Goal: Task Accomplishment & Management: Use online tool/utility

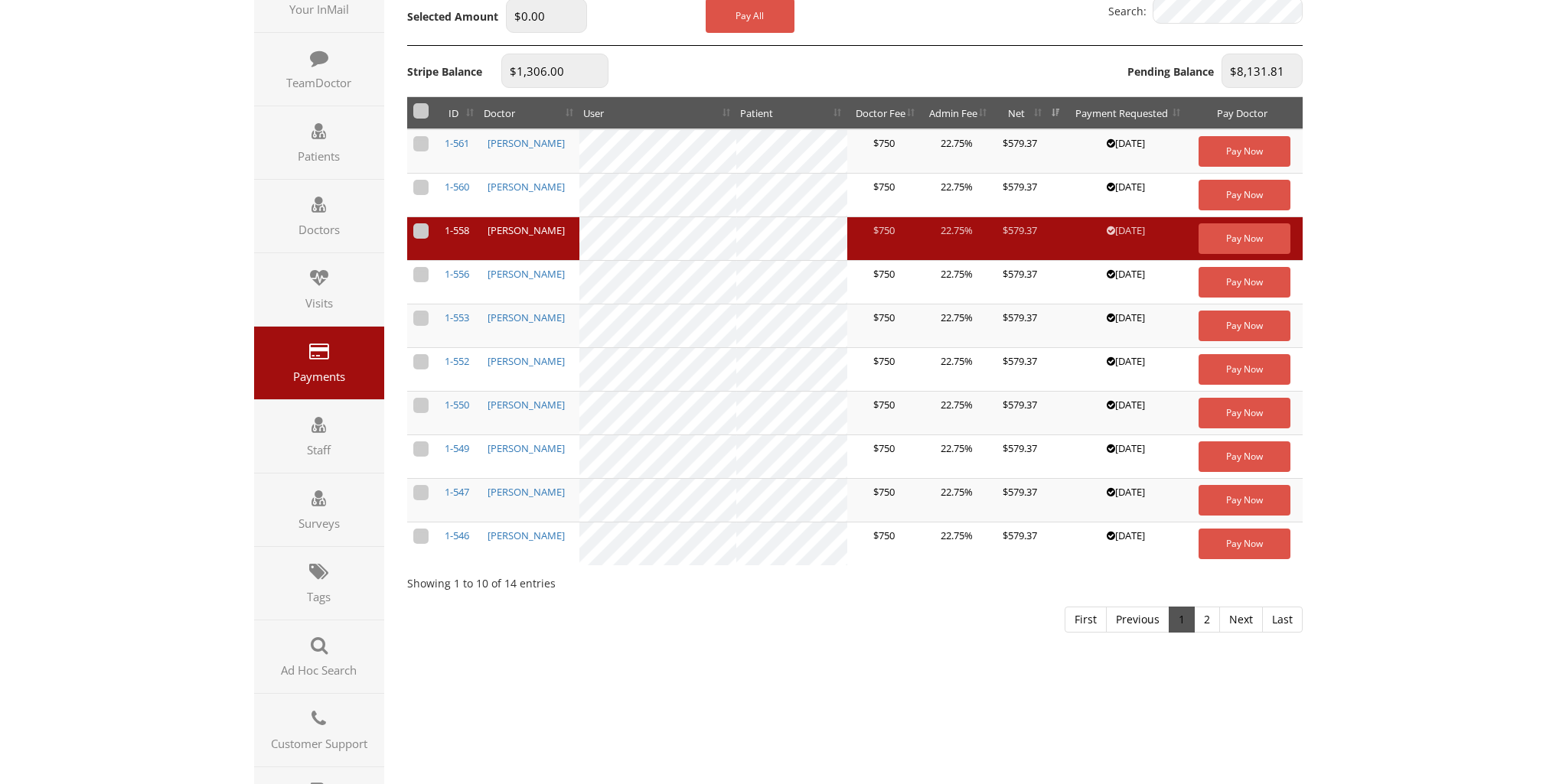
scroll to position [229, 0]
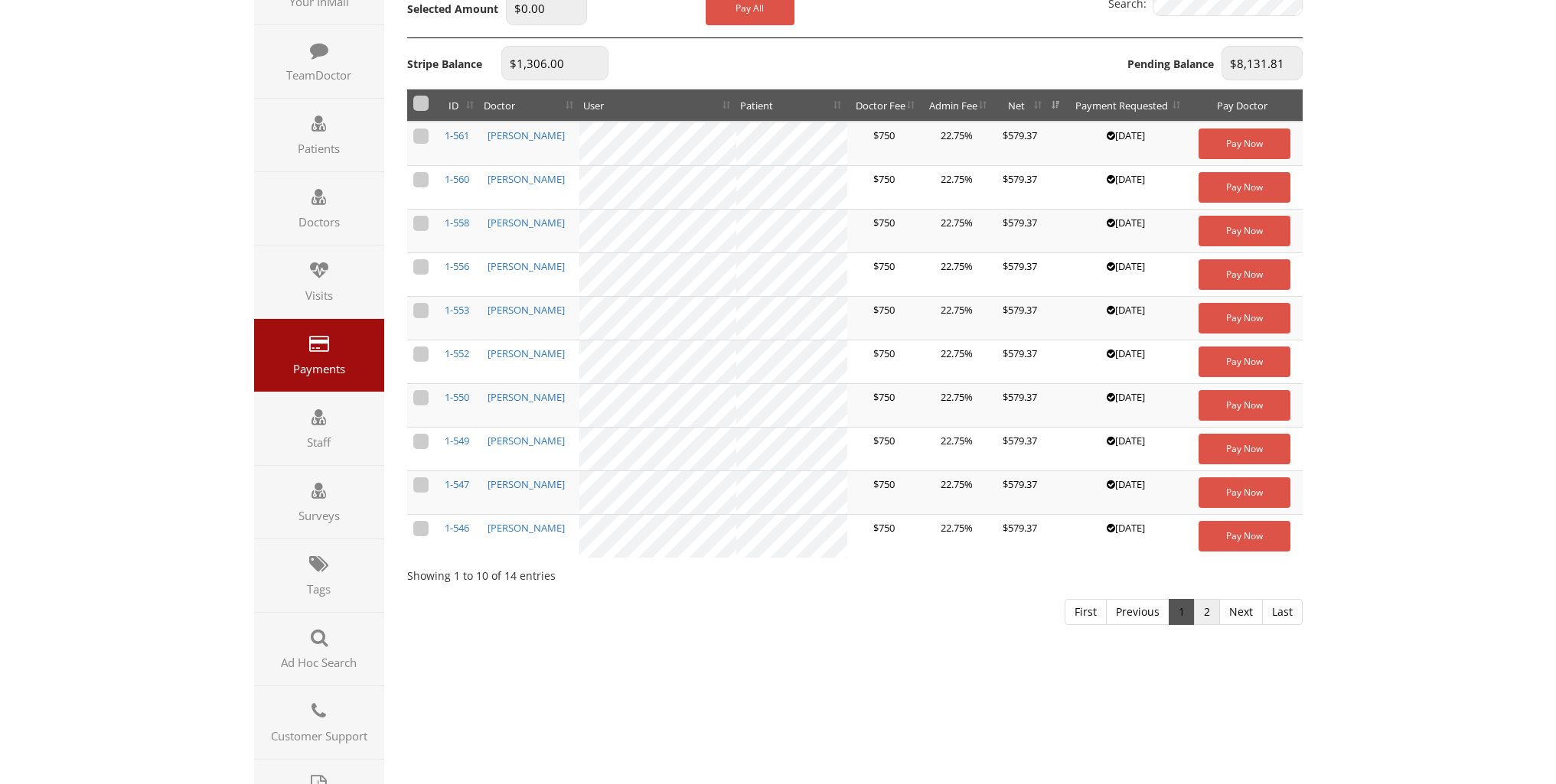
click at [1209, 610] on link "2" at bounding box center [1207, 612] width 26 height 26
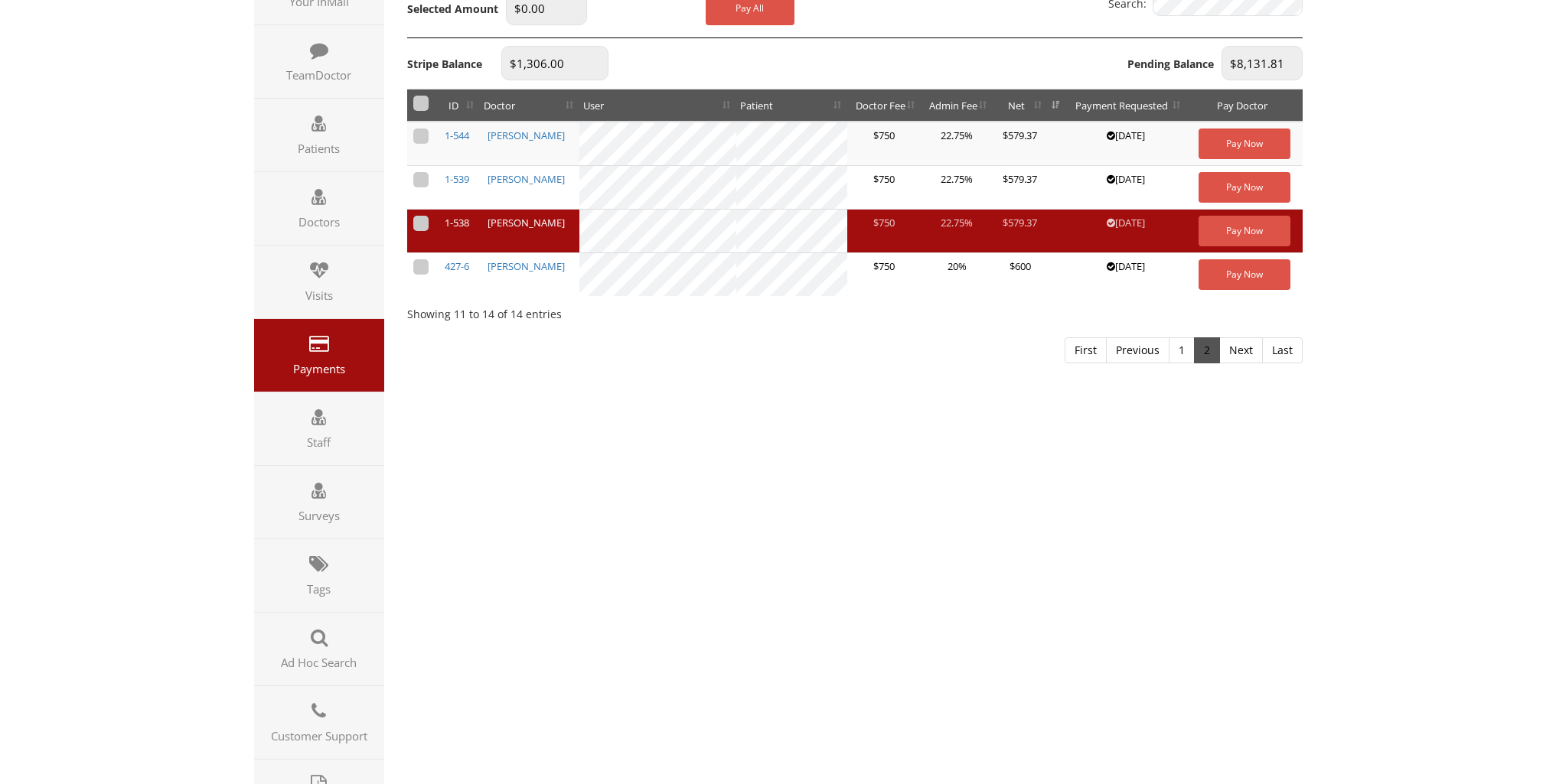
click at [421, 221] on label at bounding box center [421, 223] width 16 height 16
checkbox input "true"
type input "$579.37"
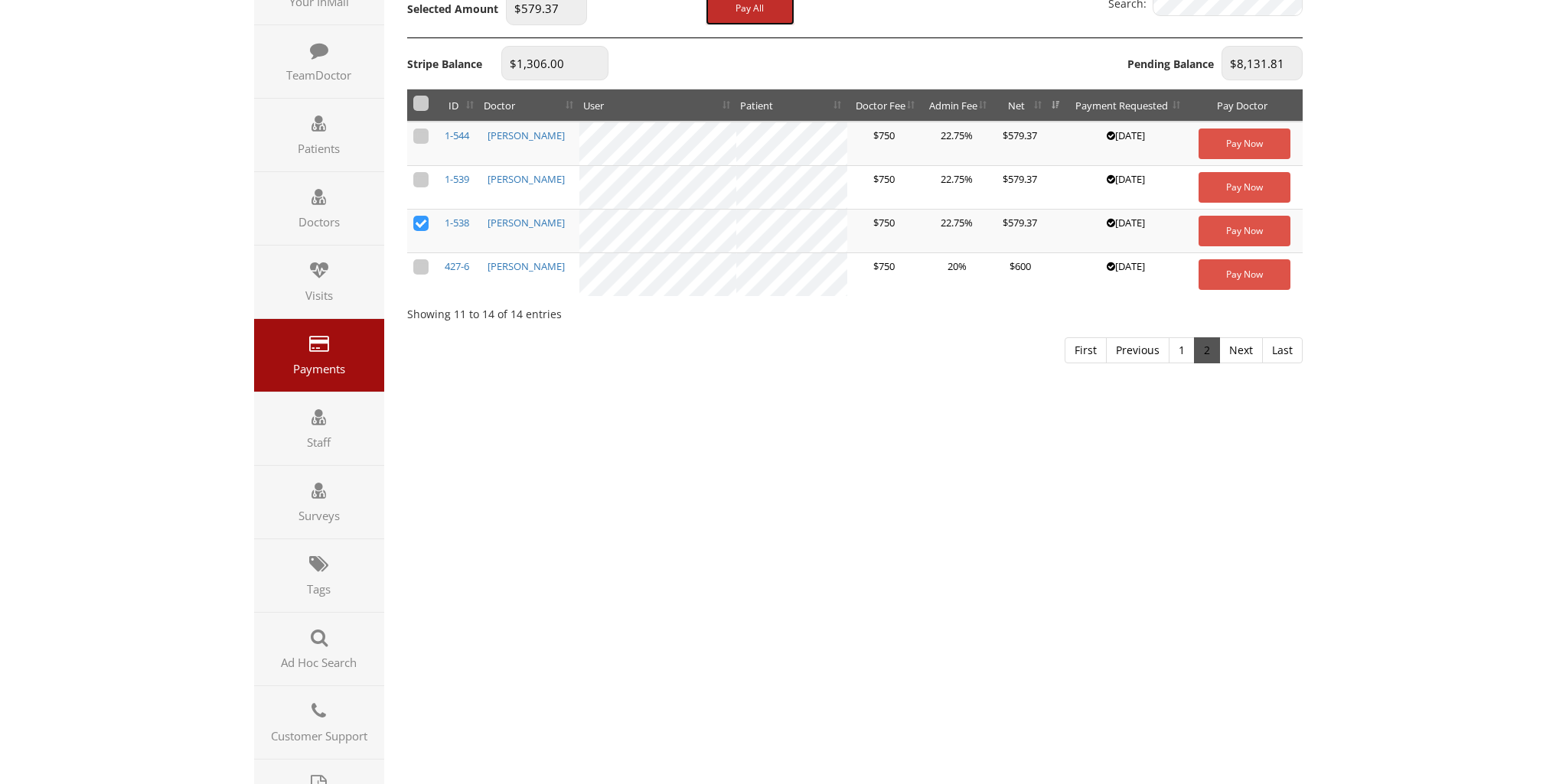
click at [754, 3] on button "Pay All" at bounding box center [750, 8] width 89 height 35
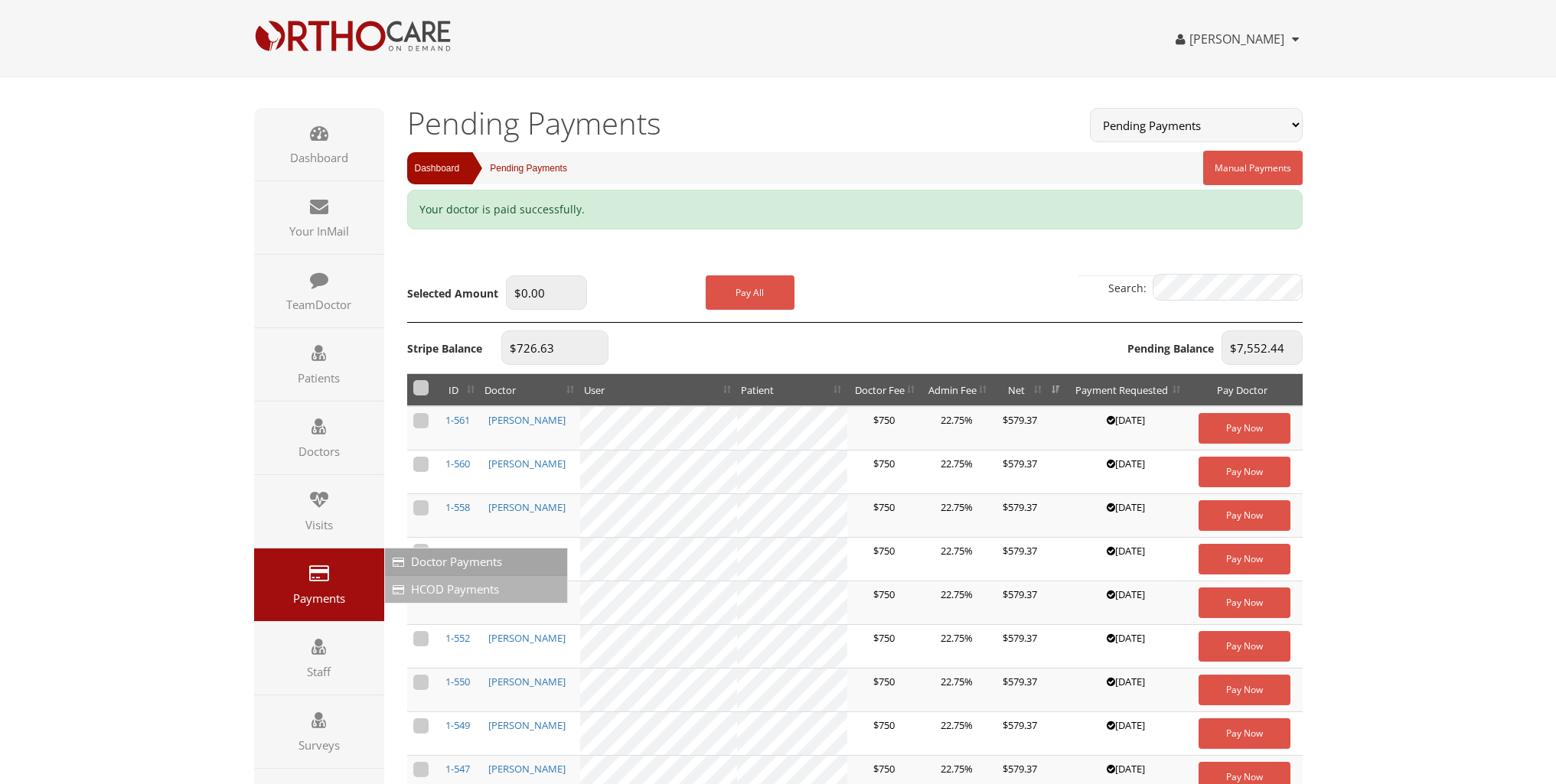
click at [453, 586] on span "HCOD Payments" at bounding box center [455, 588] width 88 height 16
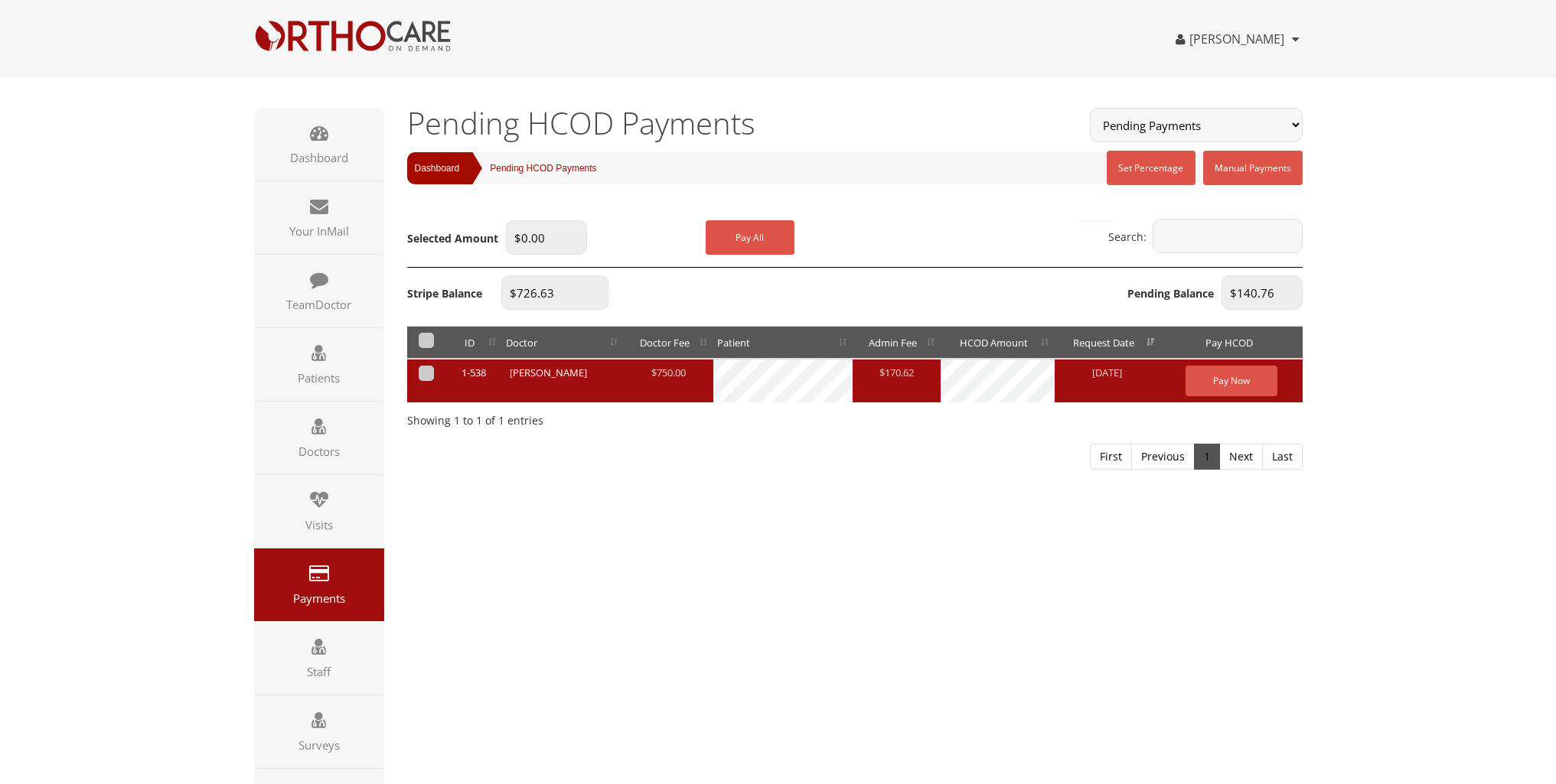
click at [428, 374] on label at bounding box center [426, 373] width 16 height 16
checkbox input "true"
type input "$140.76"
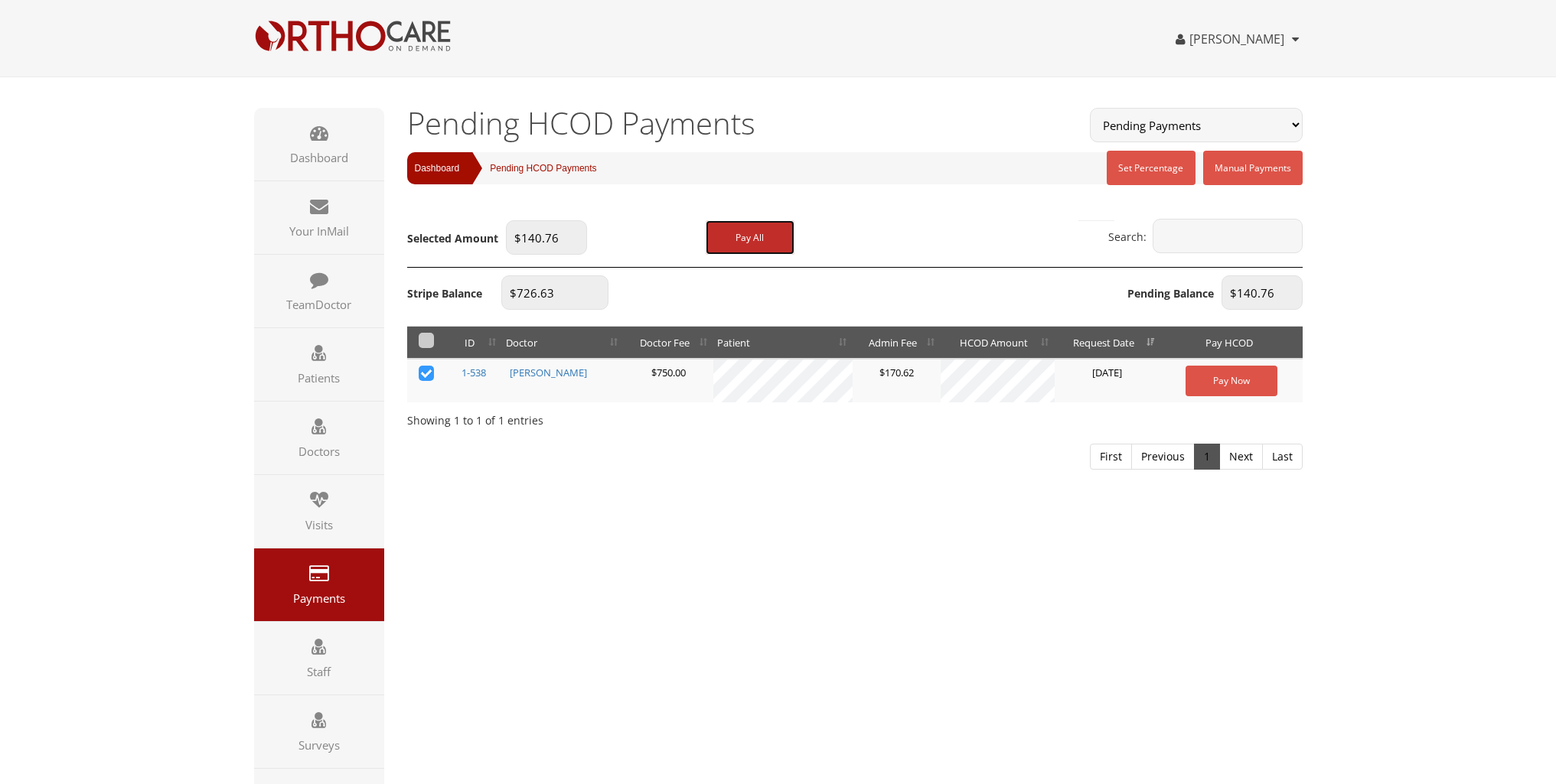
click at [753, 230] on button "Pay All" at bounding box center [750, 238] width 89 height 35
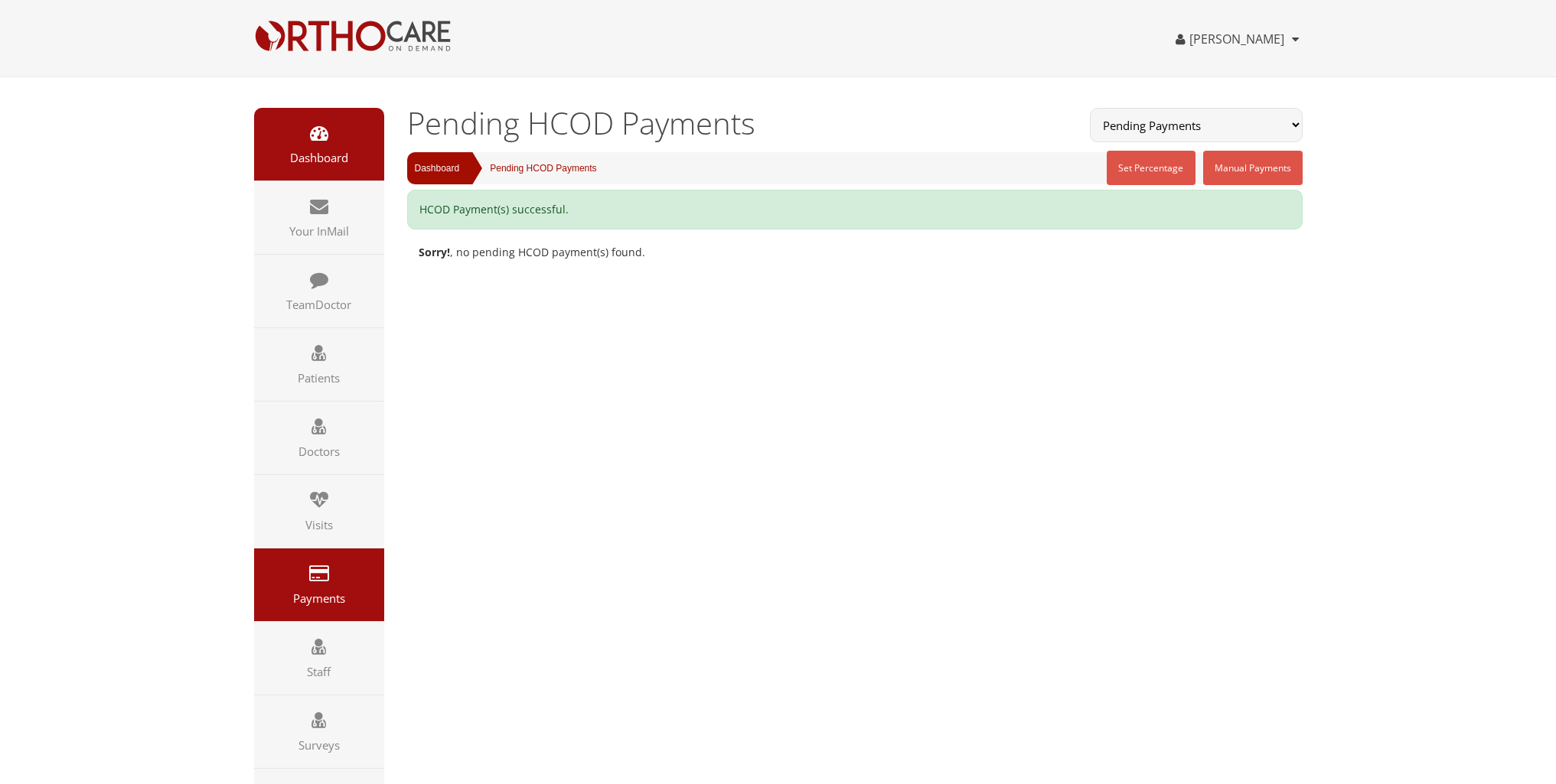
click at [292, 137] on link "Dashboard" at bounding box center [319, 144] width 130 height 73
